Goal: Task Accomplishment & Management: Use online tool/utility

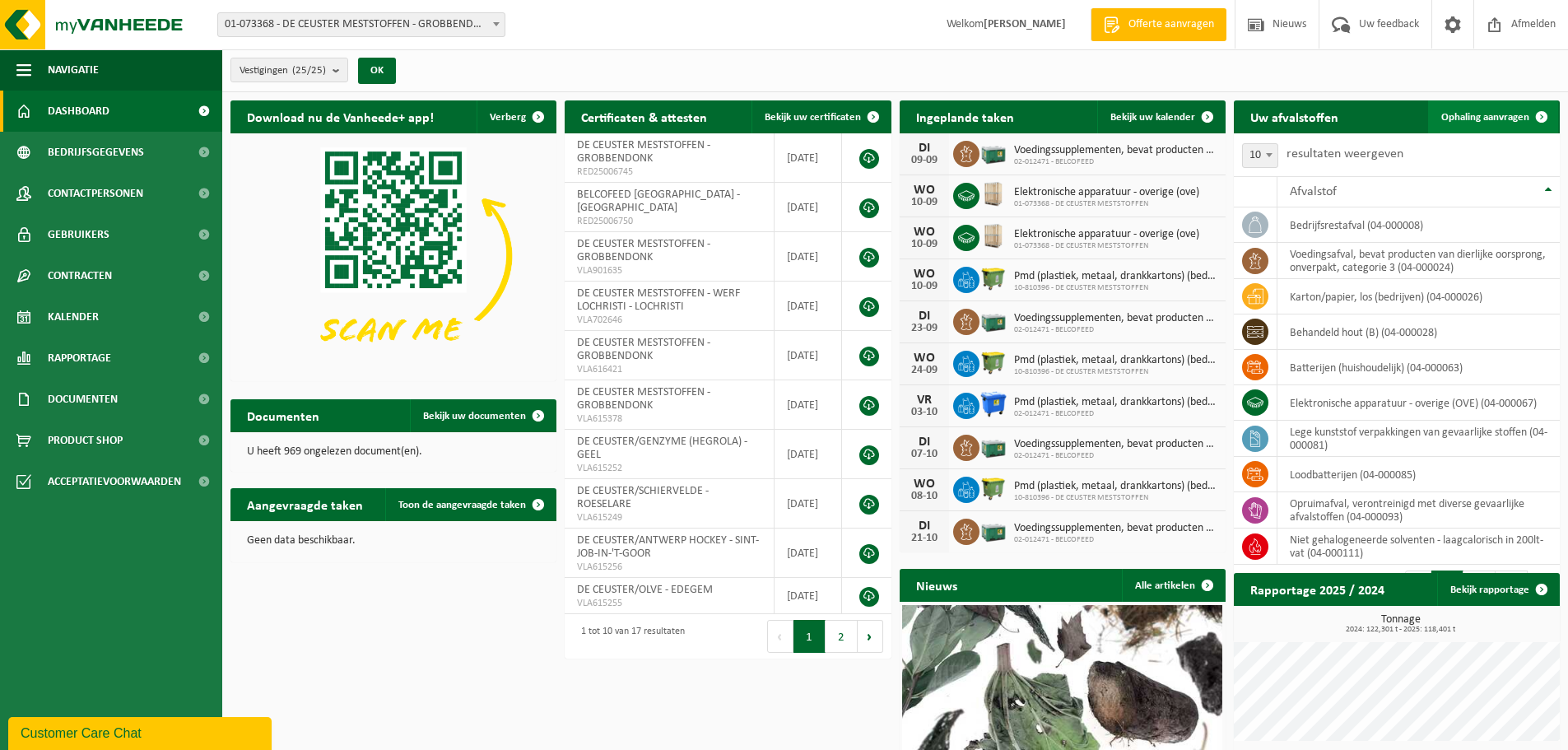
click at [1498, 116] on span "Ophaling aanvragen" at bounding box center [1485, 117] width 88 height 11
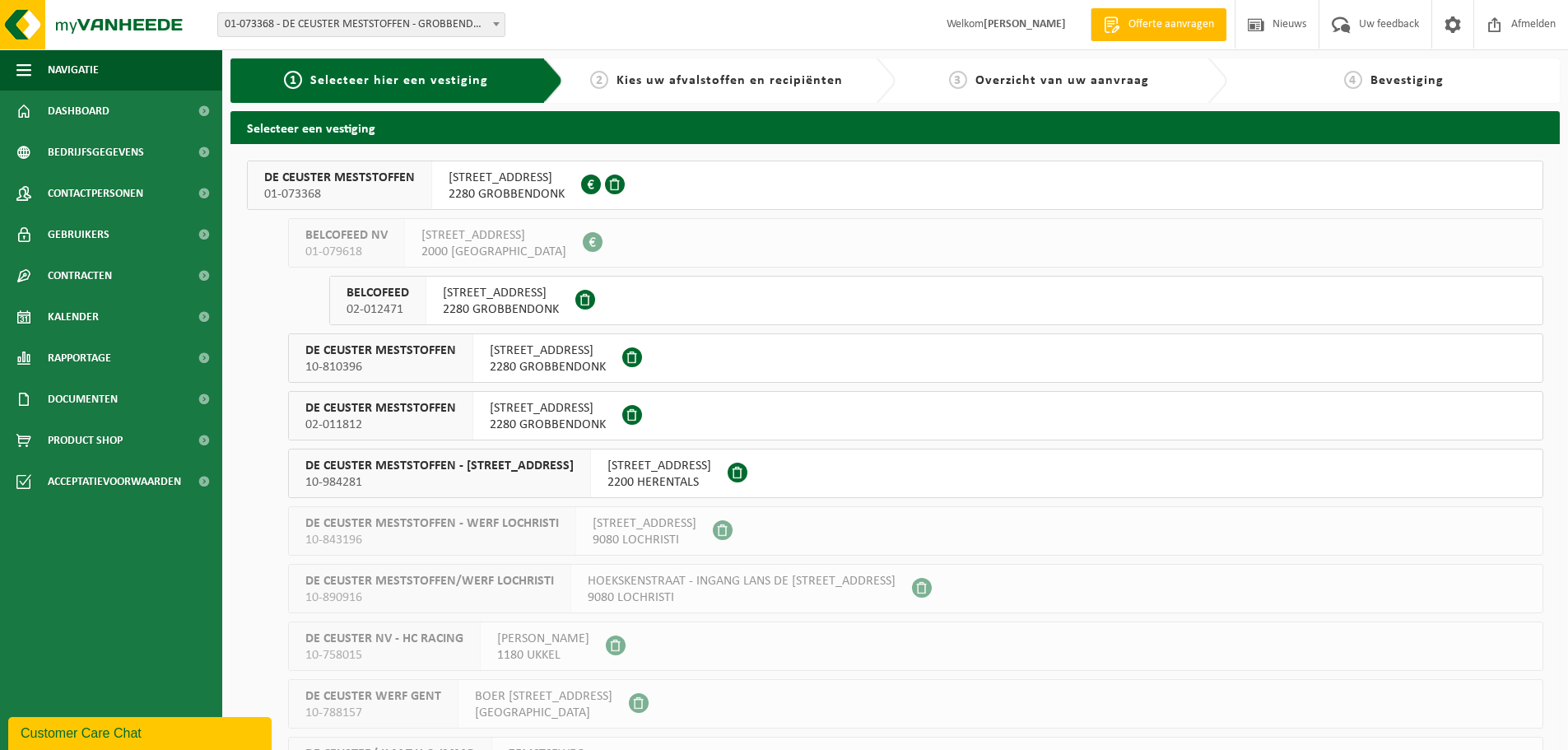
click at [342, 410] on span "DE CEUSTER MESTSTOFFEN" at bounding box center [380, 408] width 151 height 17
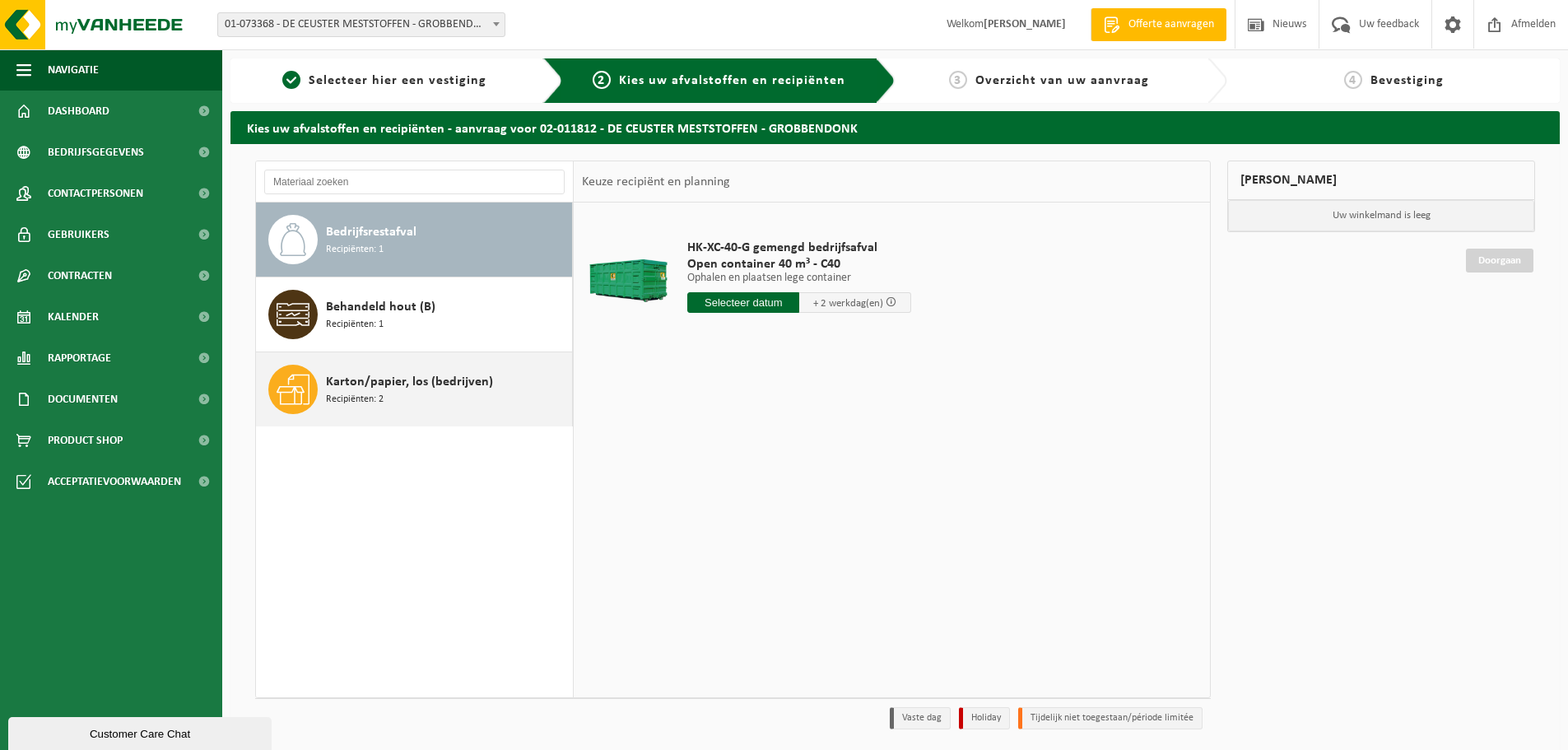
click at [352, 399] on span "Recipiënten: 2" at bounding box center [355, 399] width 58 height 16
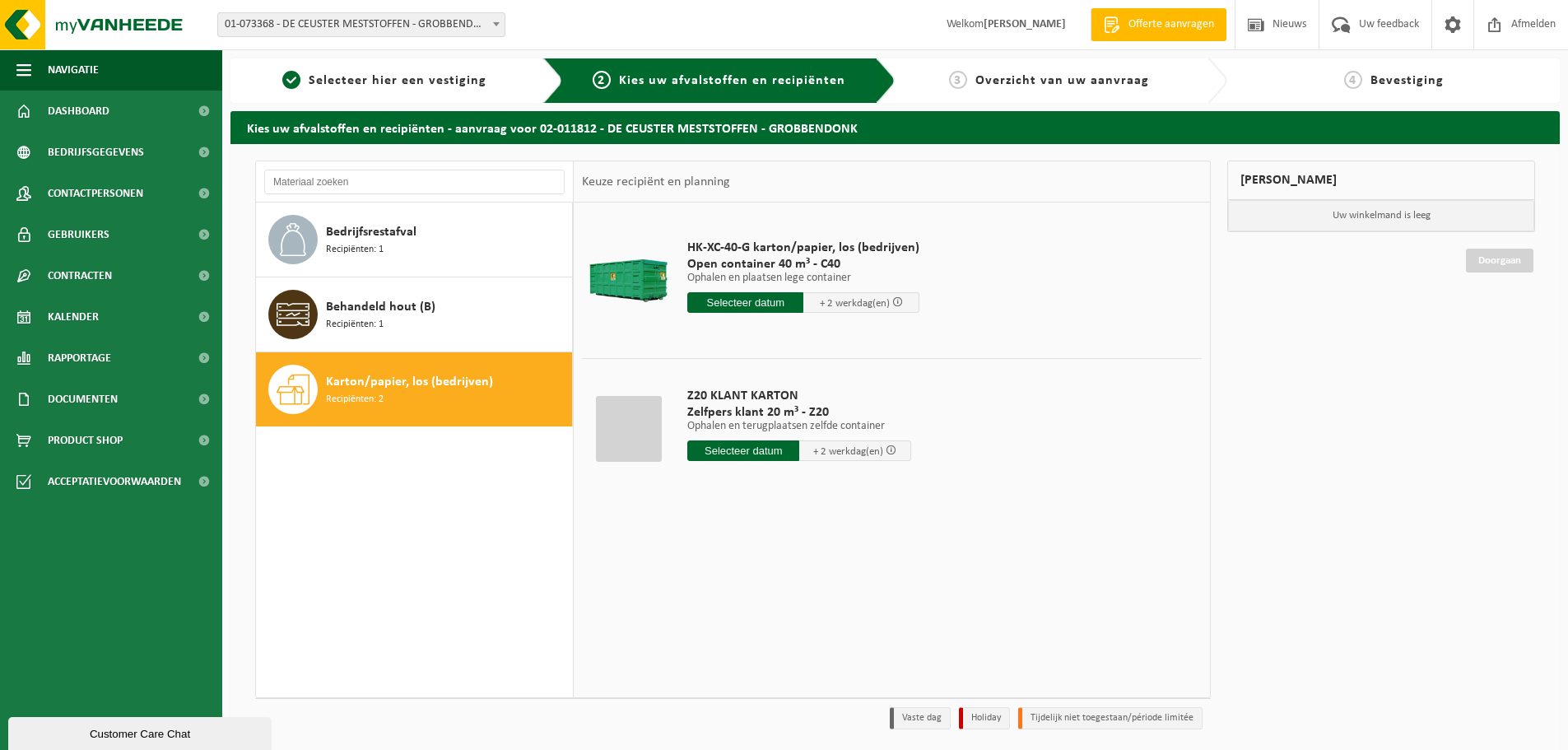
click at [741, 303] on input "text" at bounding box center [745, 302] width 116 height 21
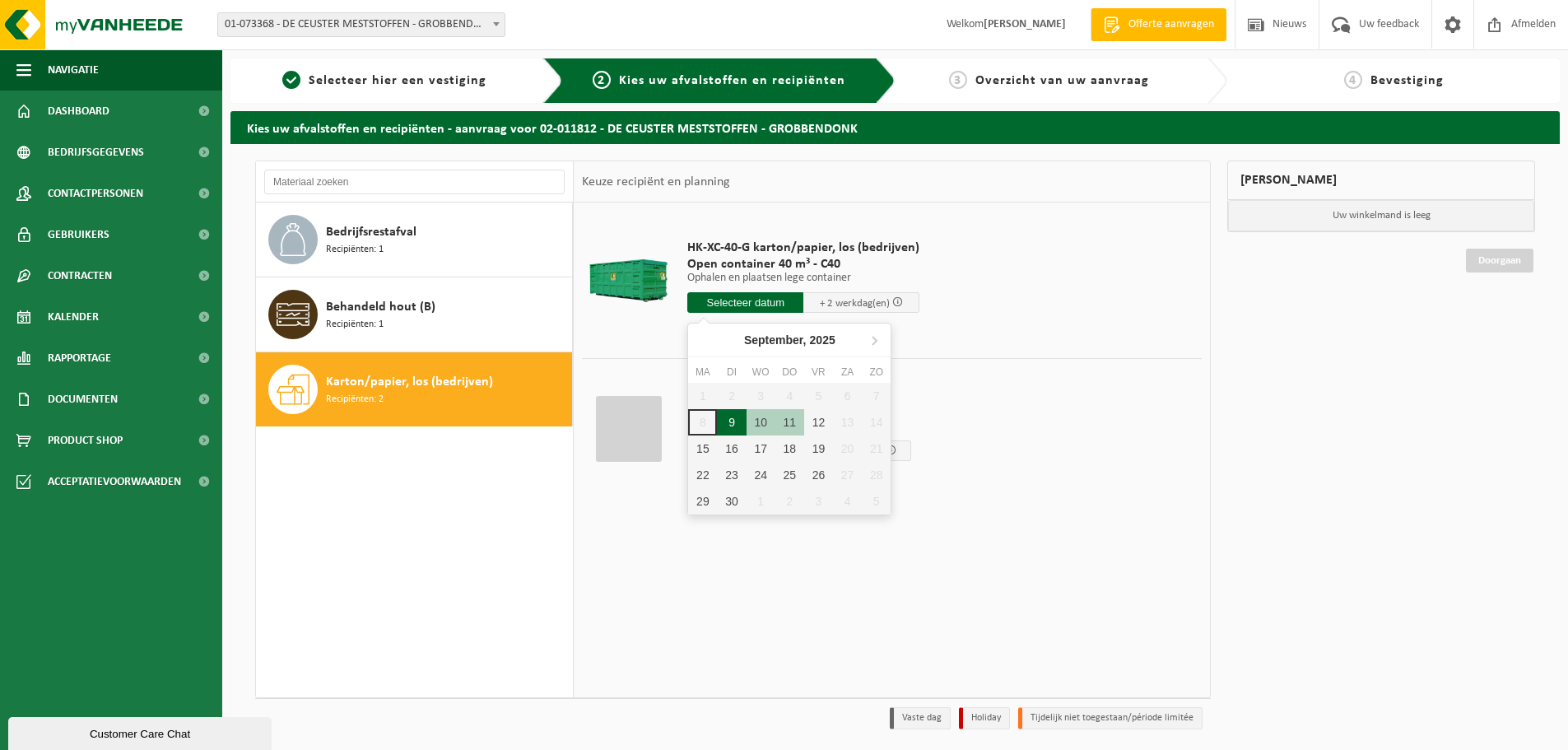
click at [739, 415] on div "9" at bounding box center [731, 422] width 29 height 26
type input "Van 2025-09-09"
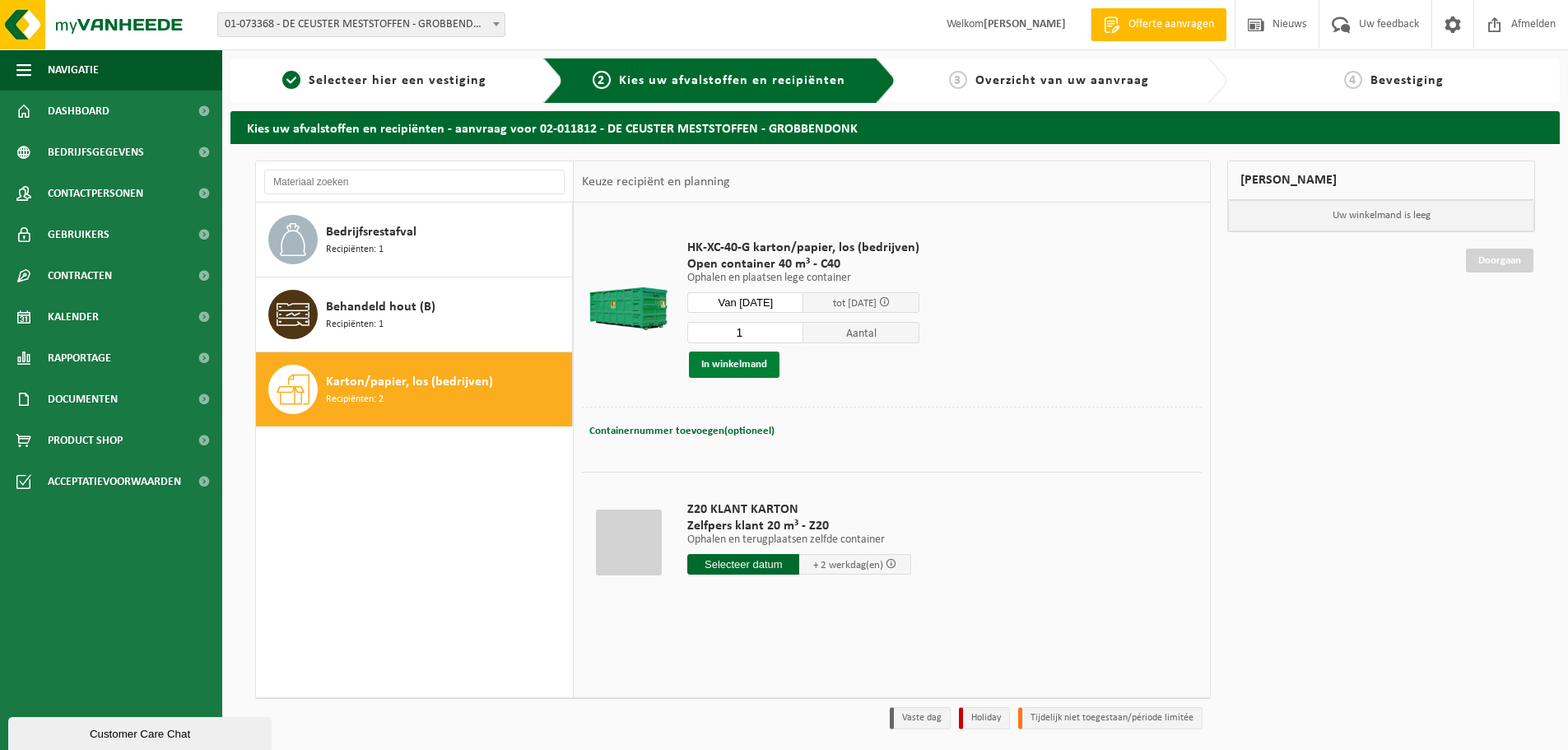
click at [732, 366] on button "In winkelmand" at bounding box center [734, 365] width 91 height 26
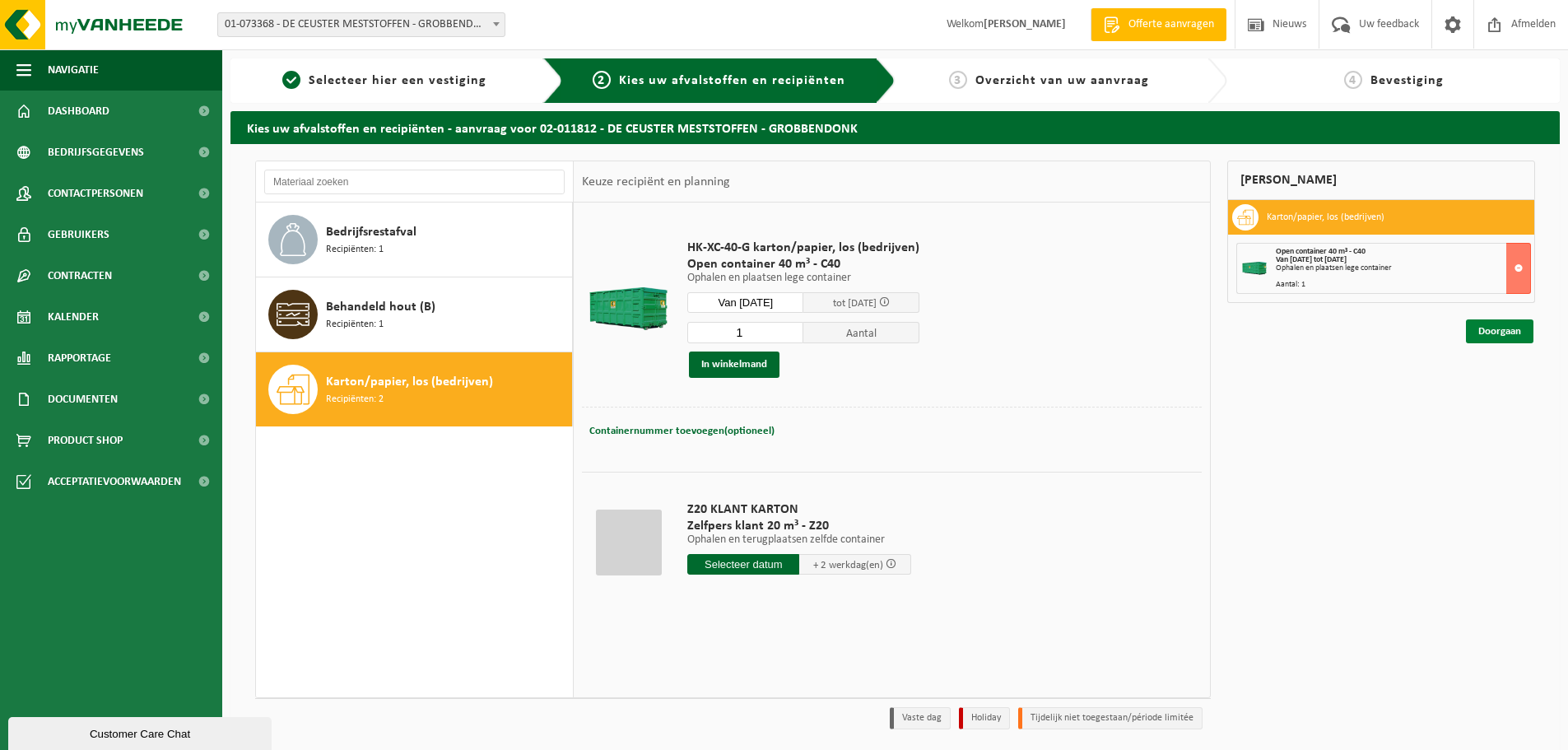
click at [1502, 332] on link "Doorgaan" at bounding box center [1500, 331] width 68 height 24
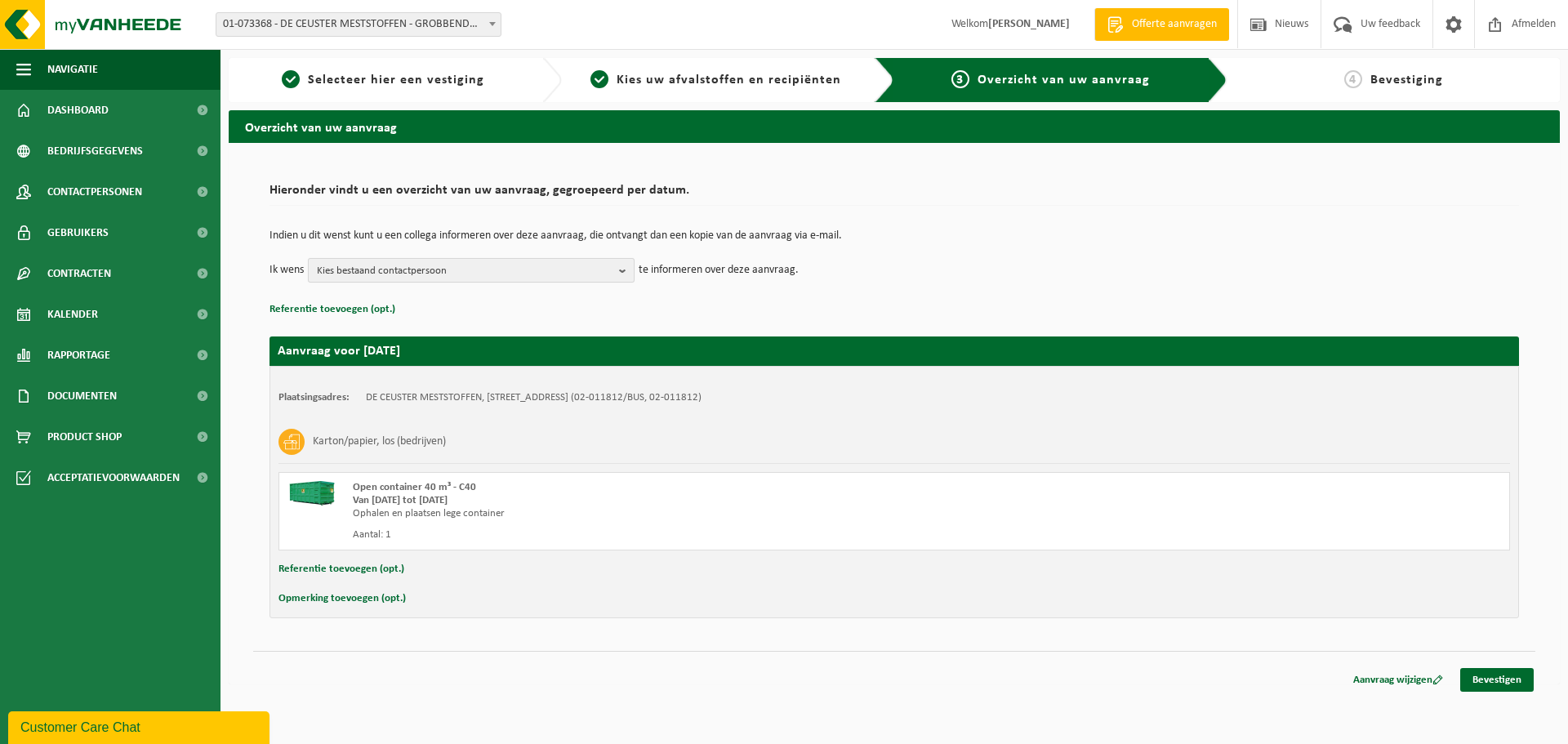
click at [527, 264] on span "Kies bestaand contactpersoon" at bounding box center [464, 271] width 295 height 25
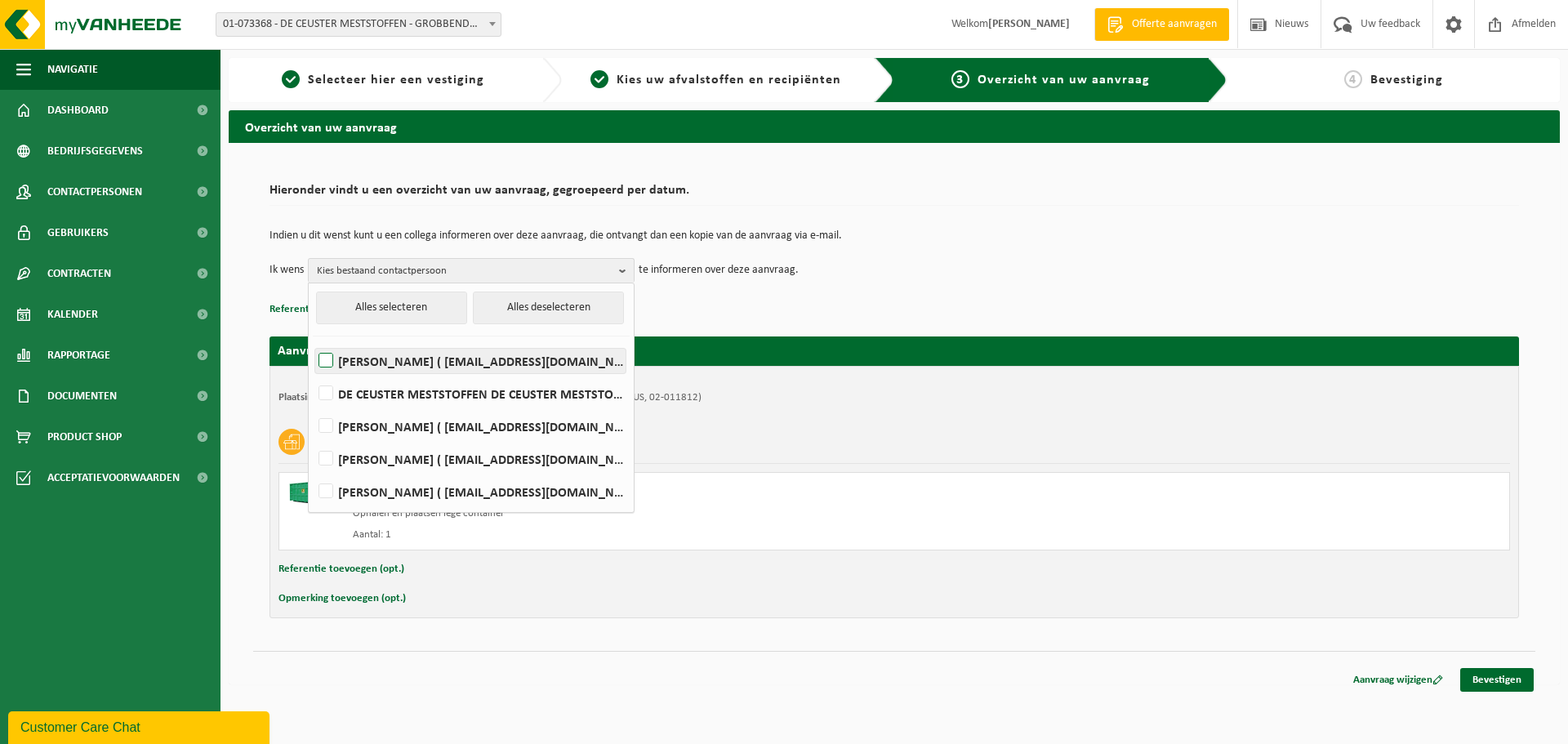
click at [330, 363] on label "ELSIE DABRITZ ( edab@dcm-info.com )" at bounding box center [470, 361] width 310 height 25
click at [313, 340] on input "ELSIE DABRITZ ( edab@dcm-info.com )" at bounding box center [312, 340] width 1 height 1
checkbox input "true"
click at [794, 308] on p "Referentie toevoegen (opt.)" at bounding box center [894, 309] width 1250 height 21
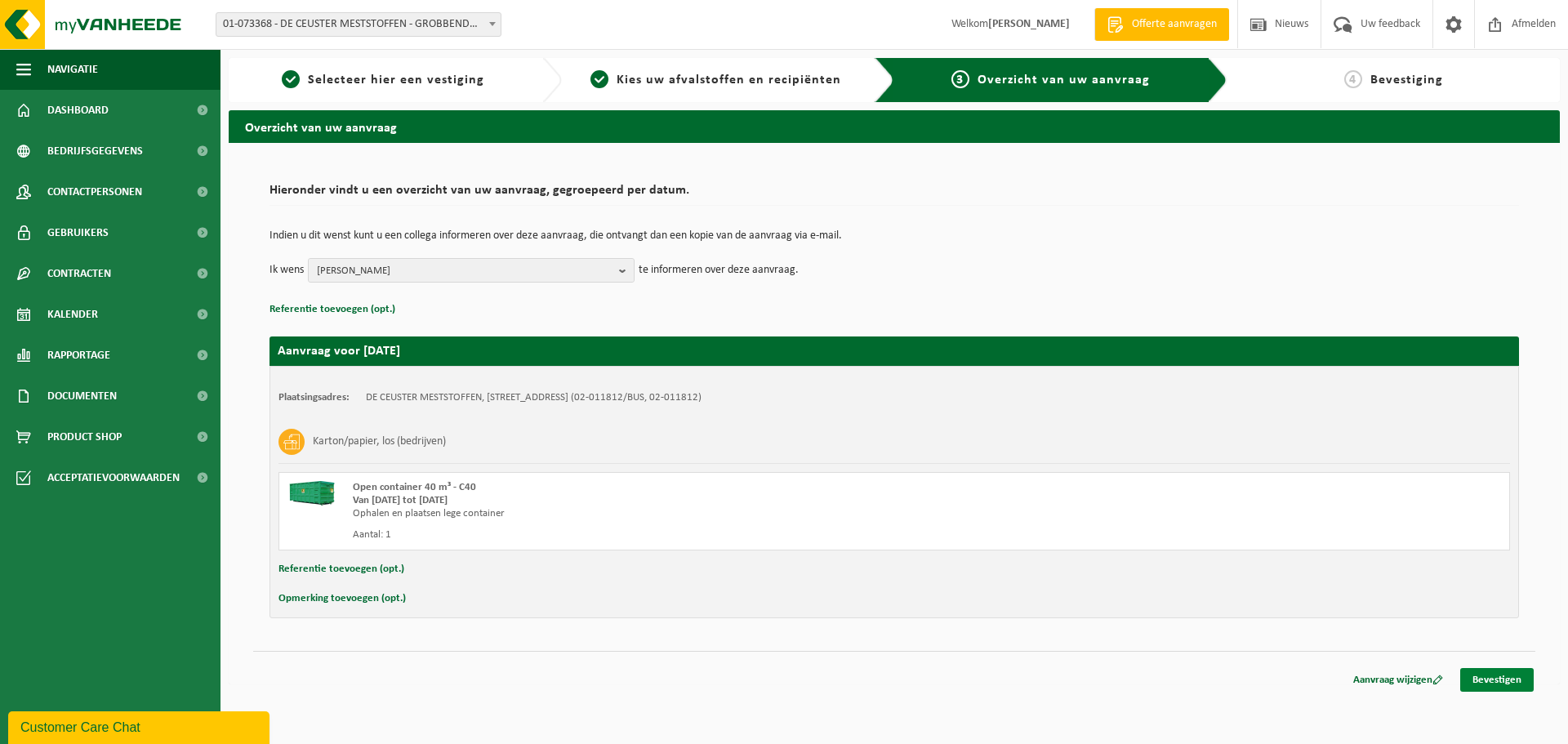
click at [1489, 677] on link "Bevestigen" at bounding box center [1497, 679] width 74 height 24
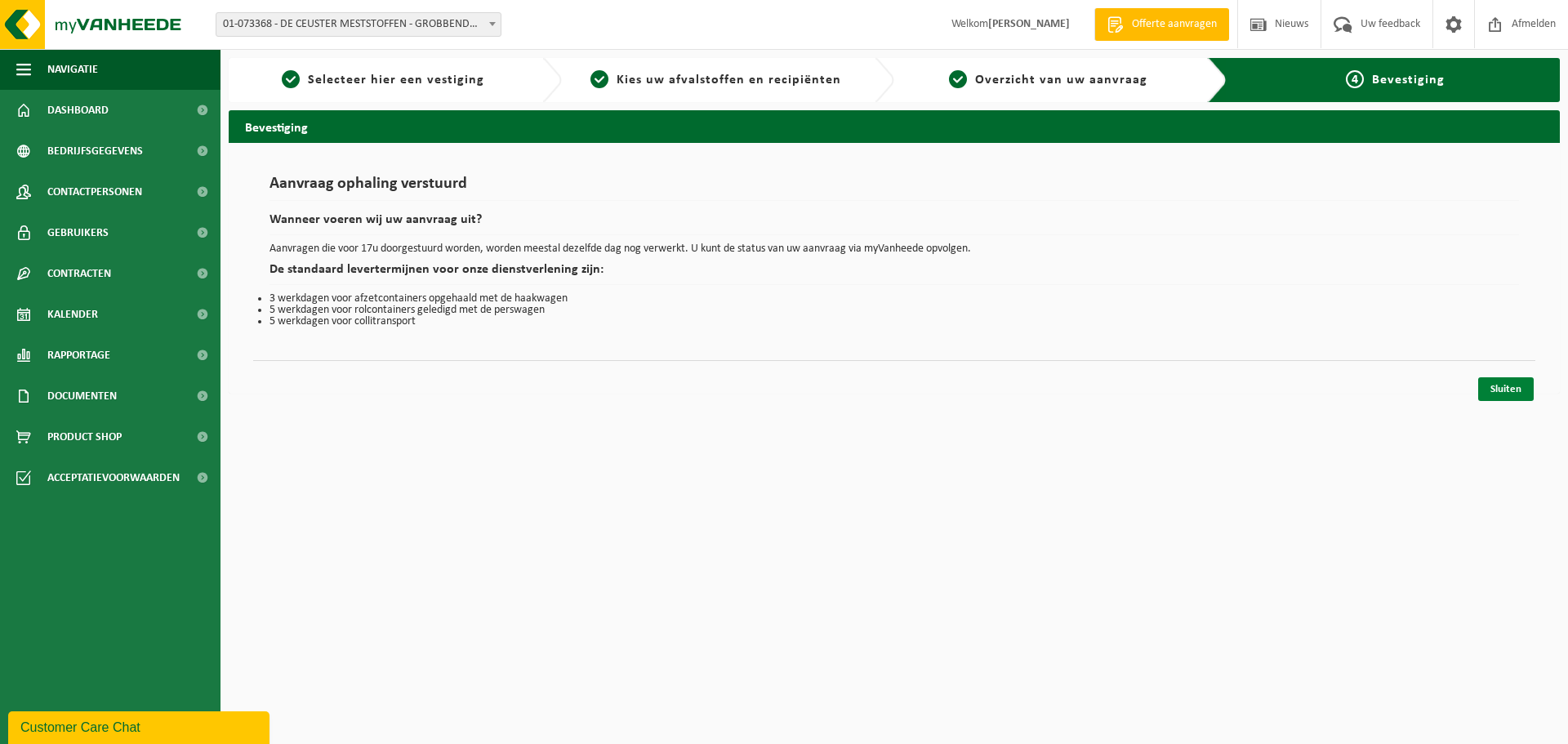
click at [1506, 392] on link "Sluiten" at bounding box center [1506, 389] width 56 height 24
